Goal: Information Seeking & Learning: Check status

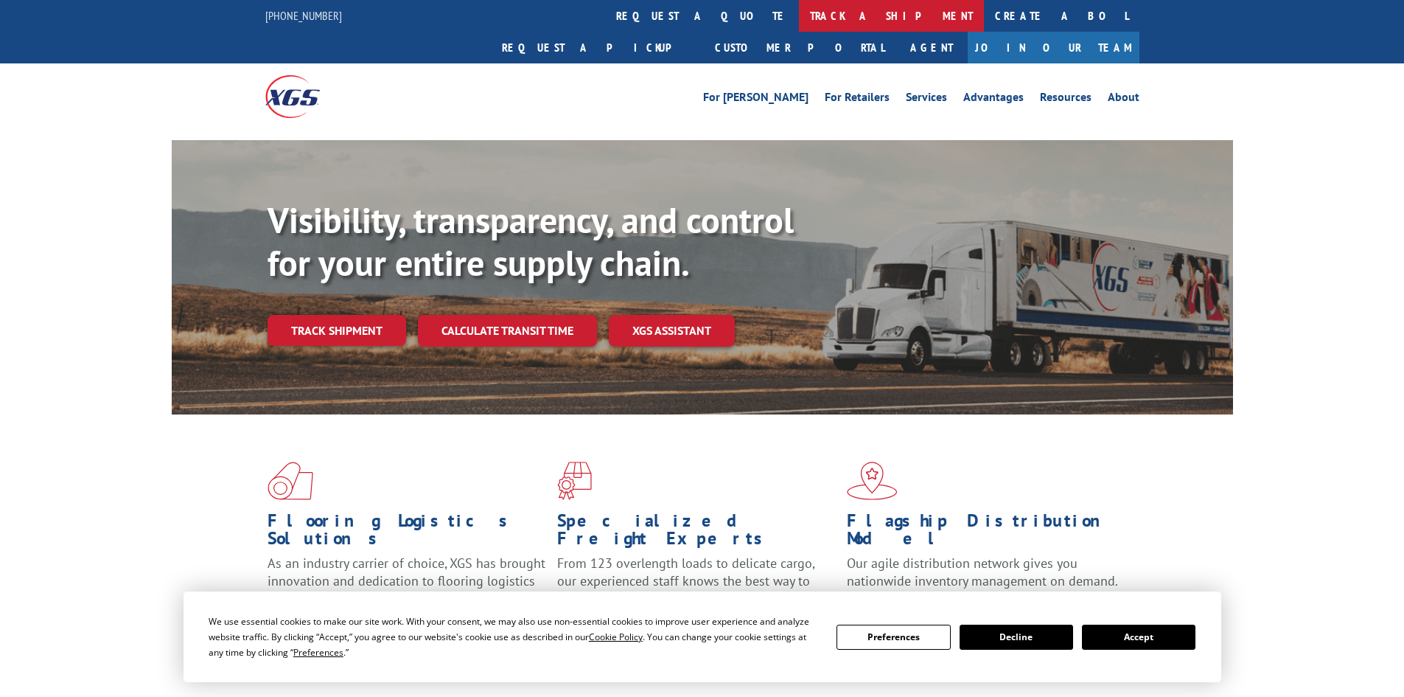
click at [799, 13] on link "track a shipment" at bounding box center [891, 16] width 185 height 32
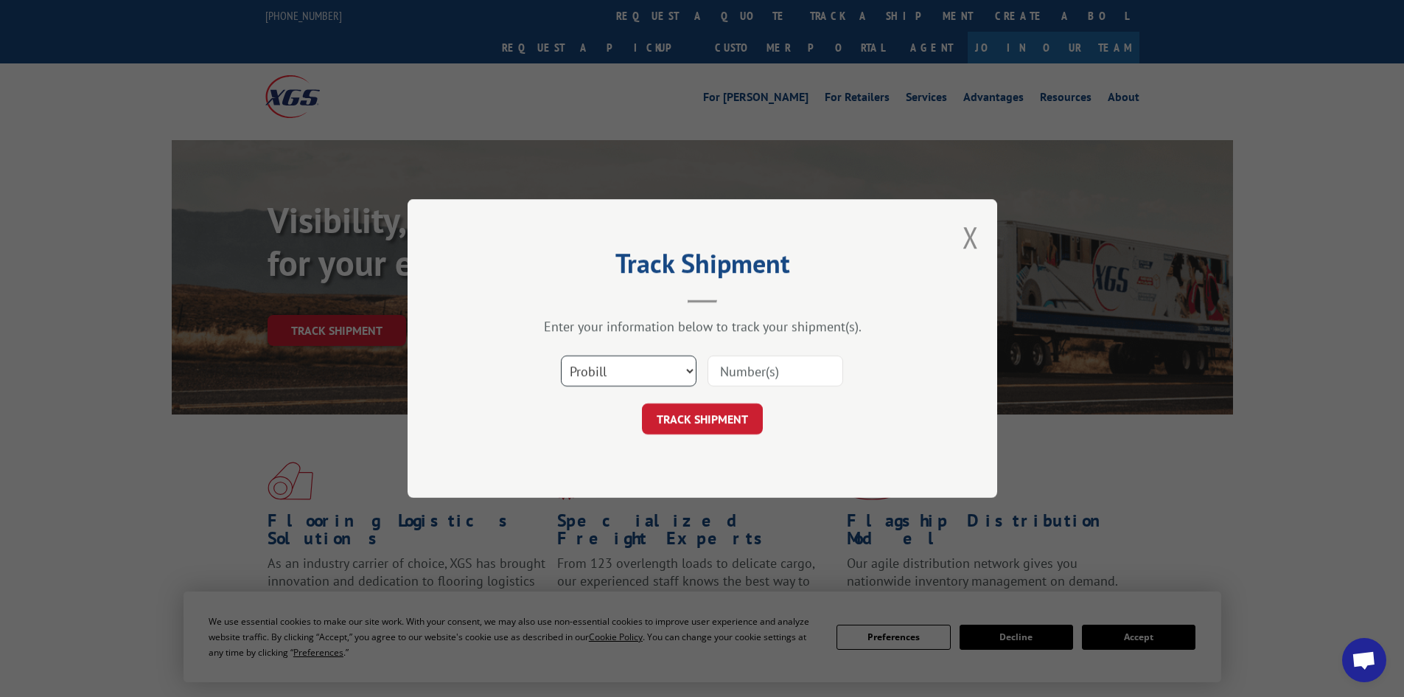
click at [652, 378] on select "Select category... Probill BOL PO" at bounding box center [629, 370] width 136 height 31
select select "bol"
click at [561, 355] on select "Select category... Probill BOL PO" at bounding box center [629, 370] width 136 height 31
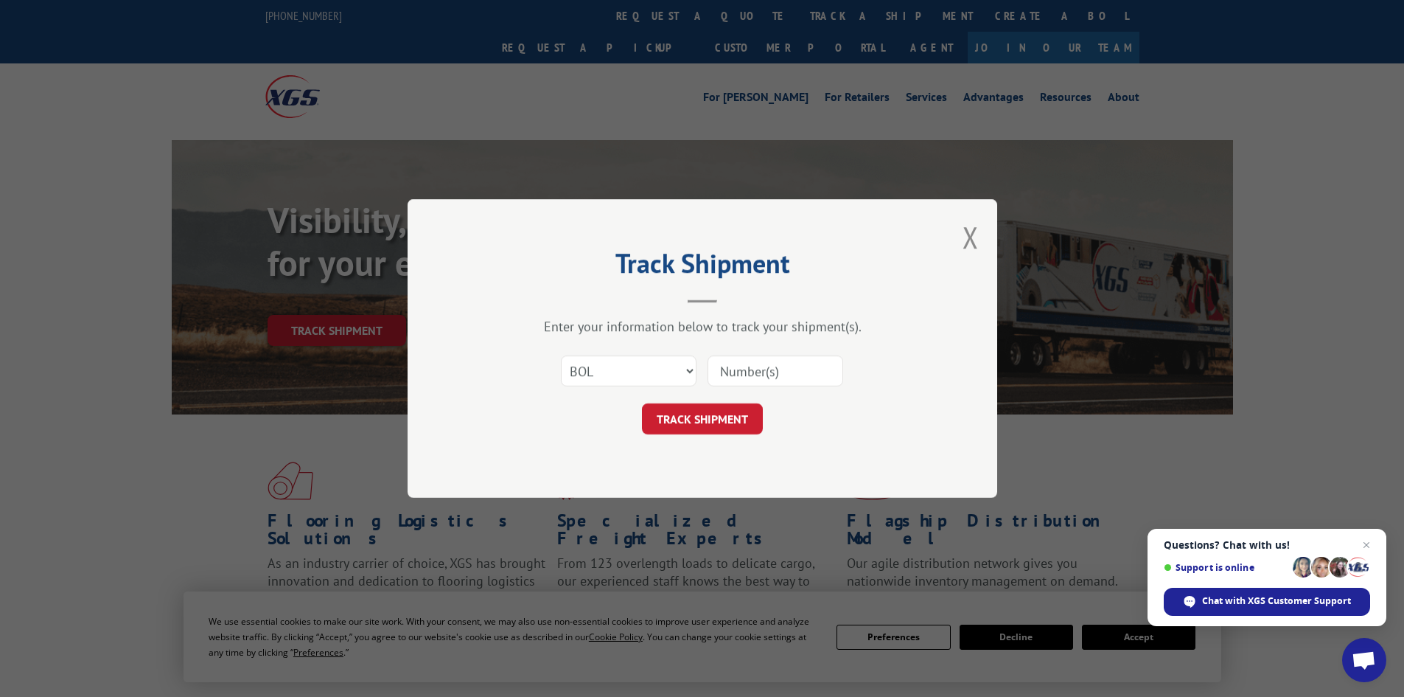
paste input "6006973"
type input "6006973"
click at [722, 421] on button "TRACK SHIPMENT" at bounding box center [702, 418] width 121 height 31
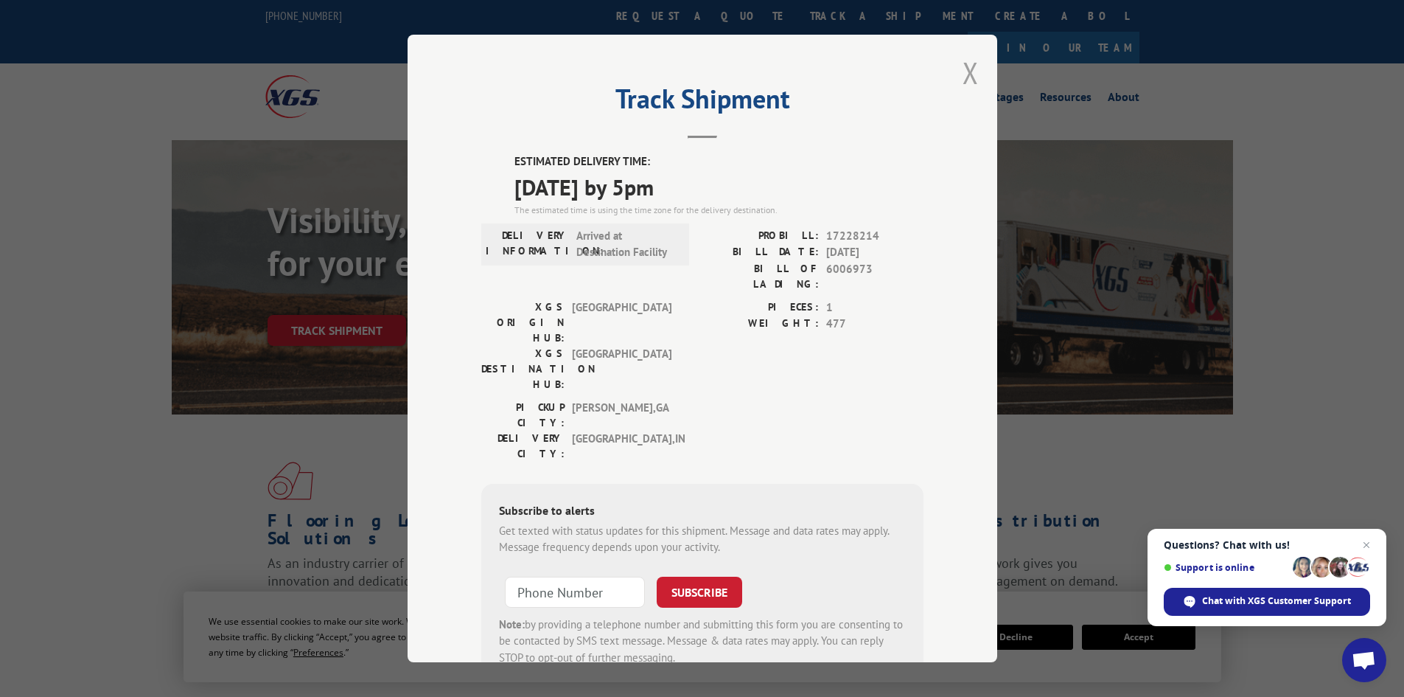
click at [963, 69] on button "Close modal" at bounding box center [971, 72] width 16 height 39
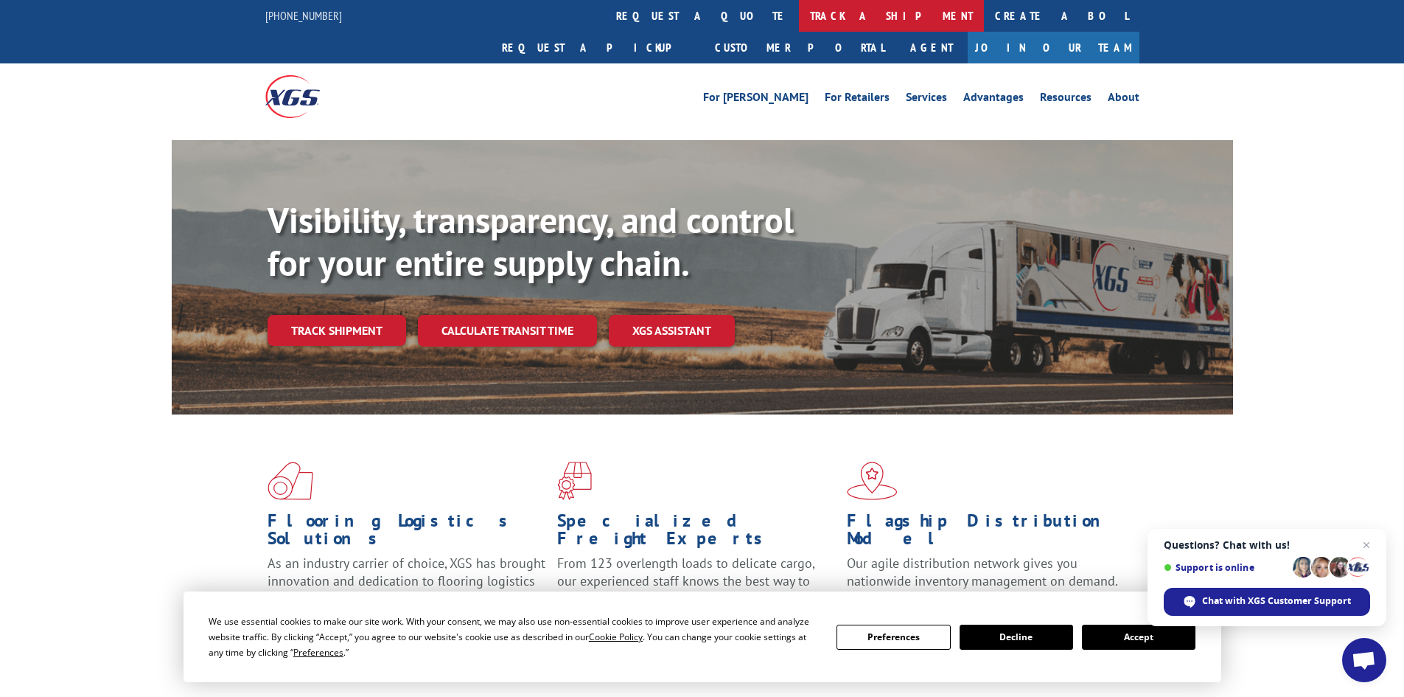
click at [799, 23] on link "track a shipment" at bounding box center [891, 16] width 185 height 32
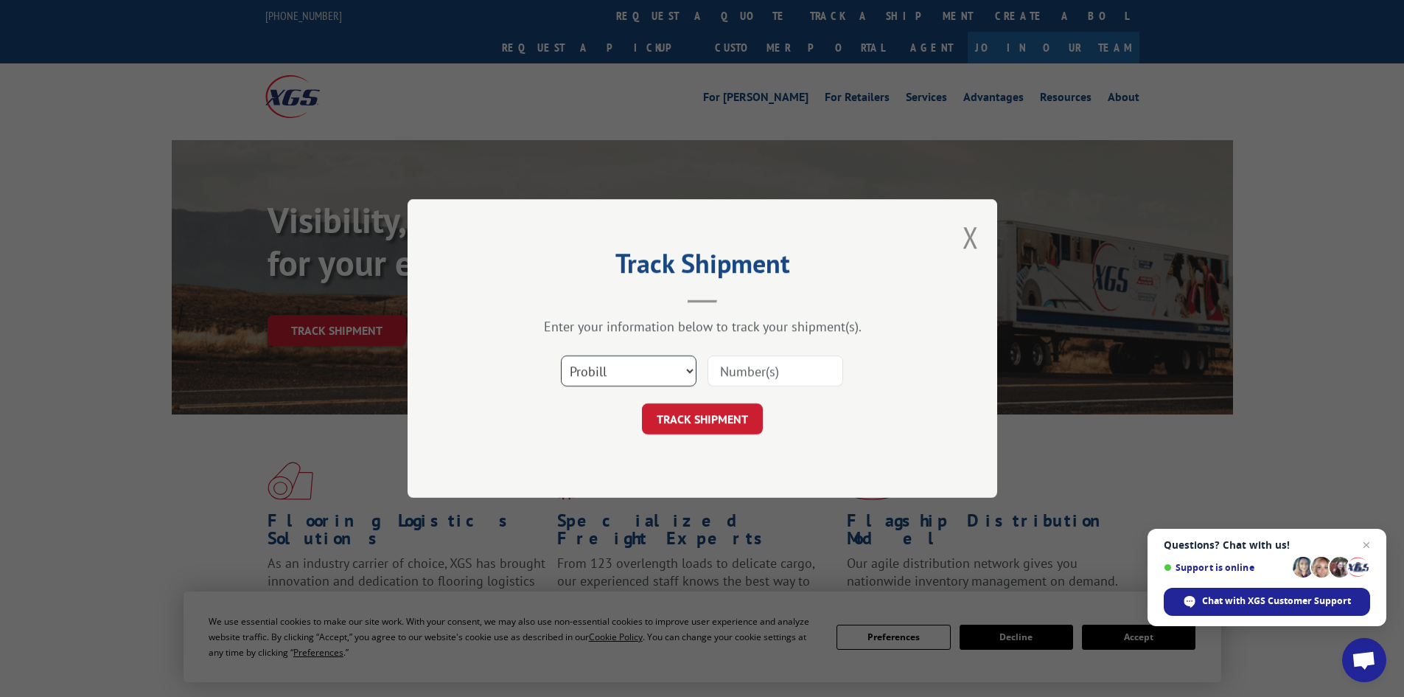
click at [621, 364] on select "Select category... Probill BOL PO" at bounding box center [629, 370] width 136 height 31
select select "bol"
click at [561, 355] on select "Select category... Probill BOL PO" at bounding box center [629, 370] width 136 height 31
paste input "5159902"
type input "5159902"
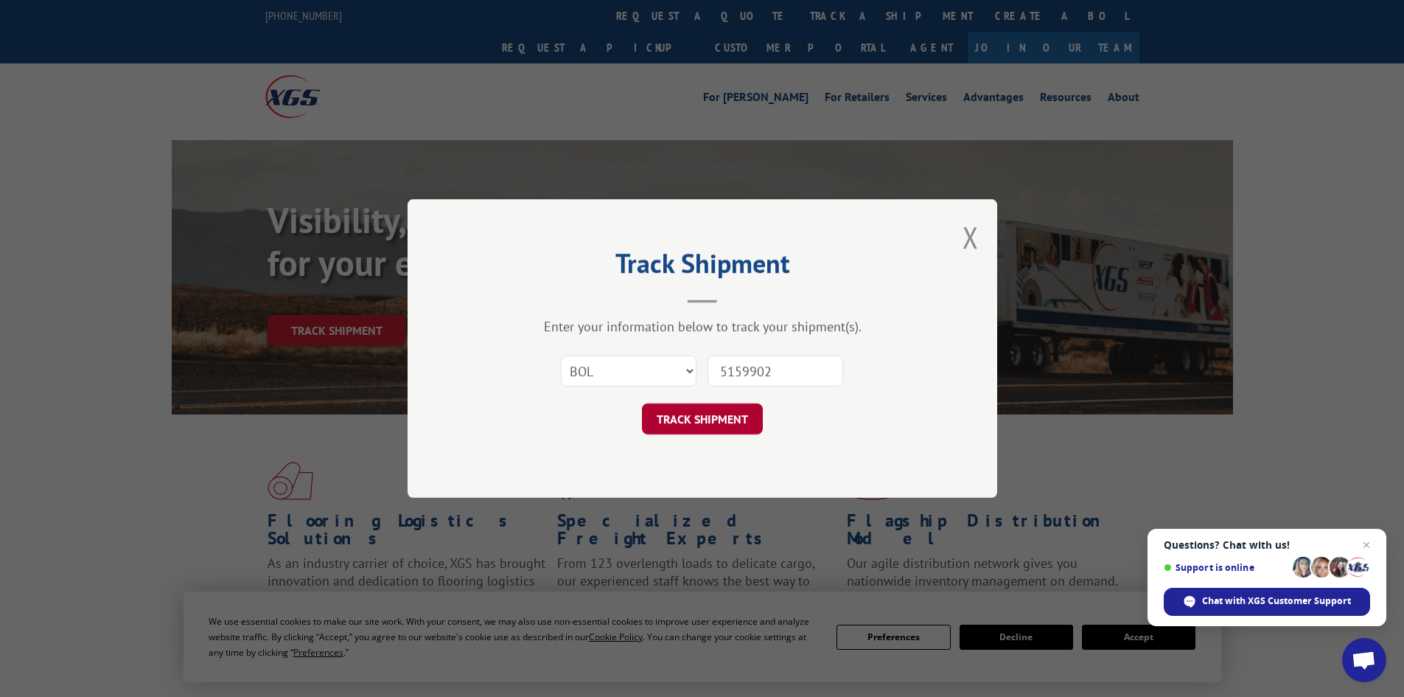
click at [715, 425] on button "TRACK SHIPMENT" at bounding box center [702, 418] width 121 height 31
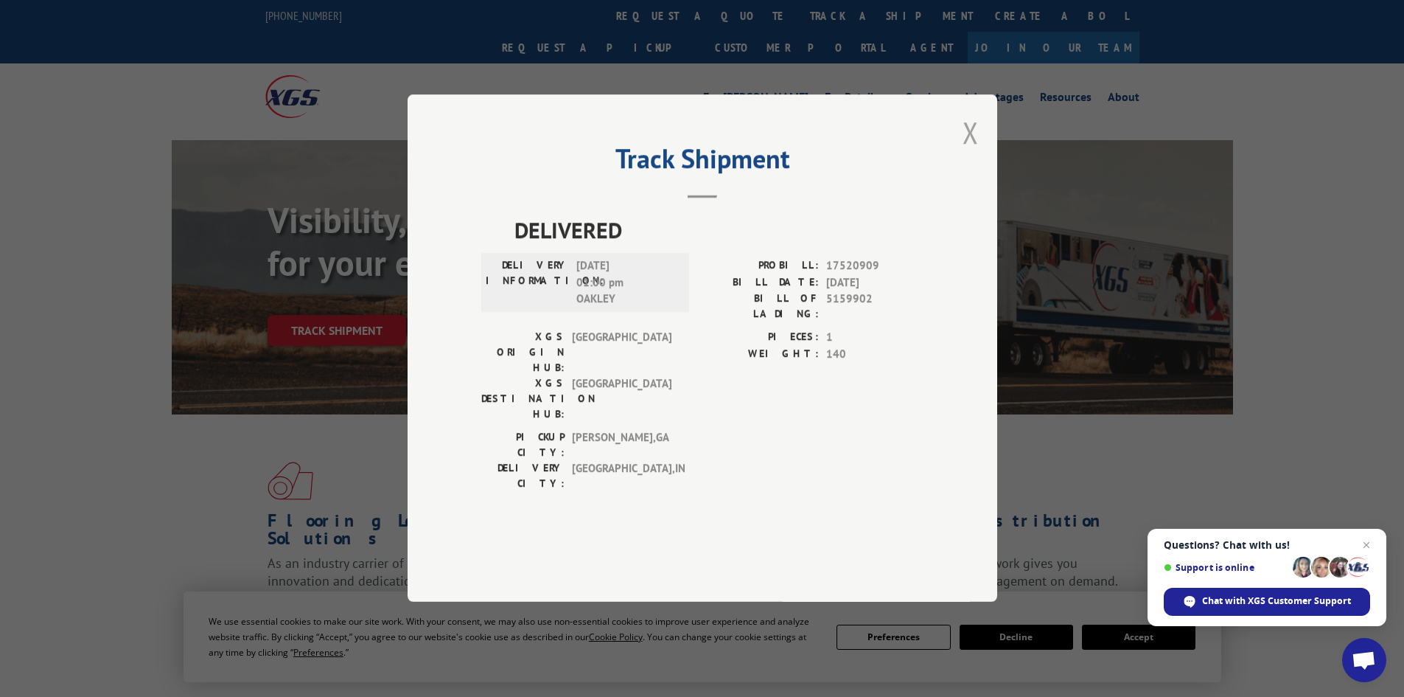
click at [976, 152] on button "Close modal" at bounding box center [971, 132] width 16 height 39
